Goal: Transaction & Acquisition: Purchase product/service

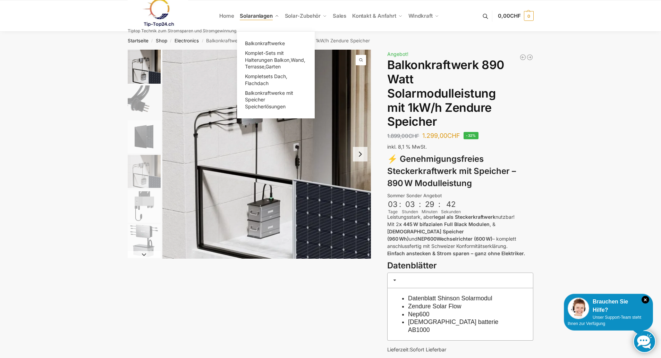
click at [268, 16] on span "Solaranlagen" at bounding box center [256, 15] width 33 height 7
